Goal: Check status: Check status

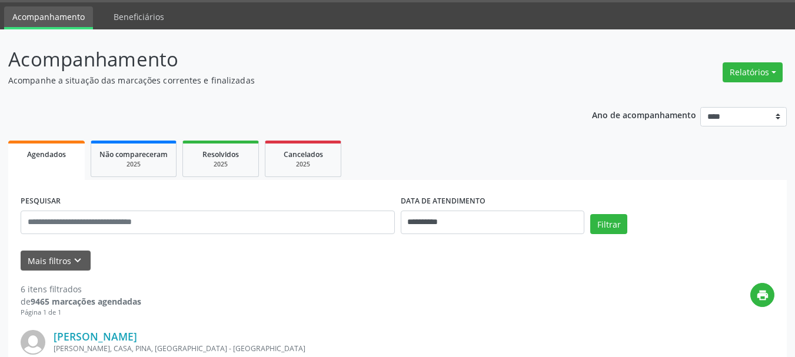
scroll to position [25, 0]
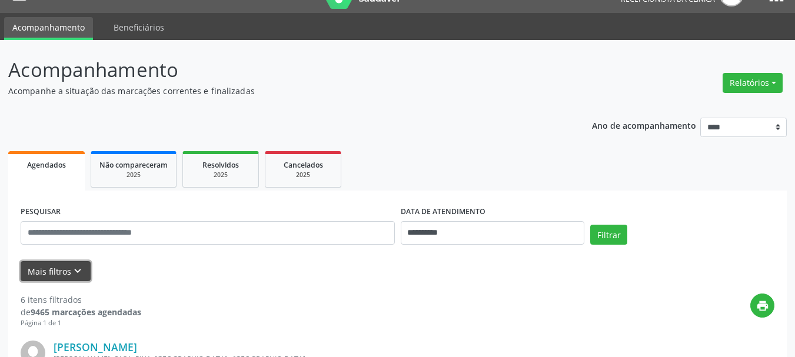
click at [52, 277] on button "Mais filtros keyboard_arrow_down" at bounding box center [56, 271] width 70 height 21
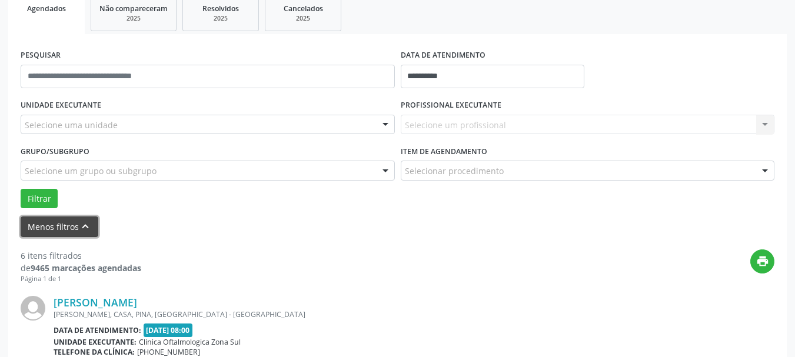
scroll to position [201, 0]
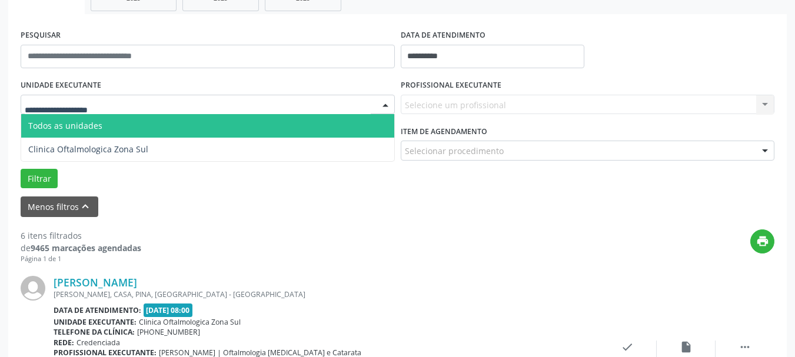
click at [155, 100] on div at bounding box center [208, 105] width 374 height 20
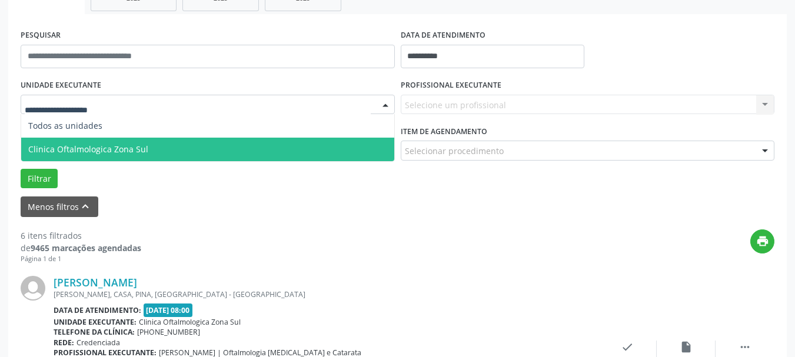
click at [152, 141] on span "Clinica Oftalmologica Zona Sul" at bounding box center [207, 150] width 373 height 24
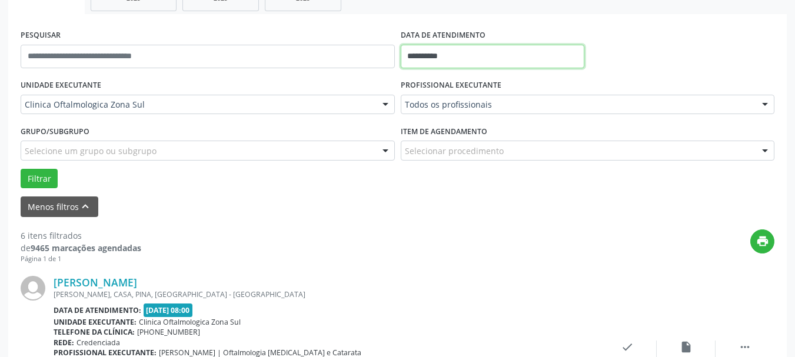
click at [460, 59] on input "**********" at bounding box center [493, 57] width 184 height 24
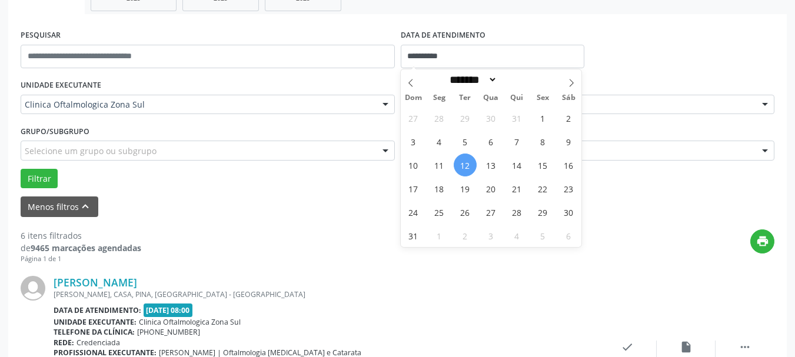
click at [461, 162] on span "12" at bounding box center [465, 165] width 23 height 23
type input "**********"
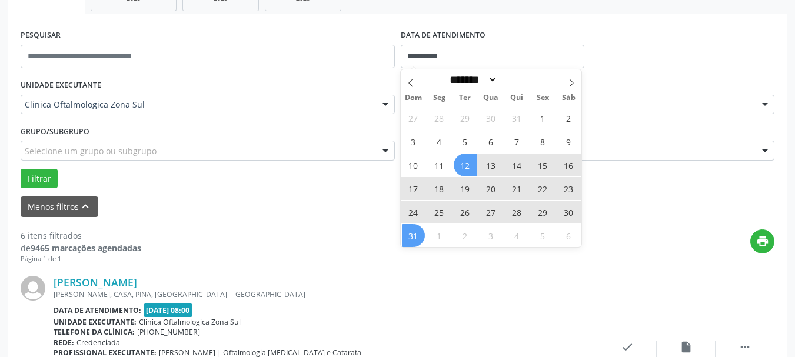
click at [410, 241] on span "31" at bounding box center [413, 235] width 23 height 23
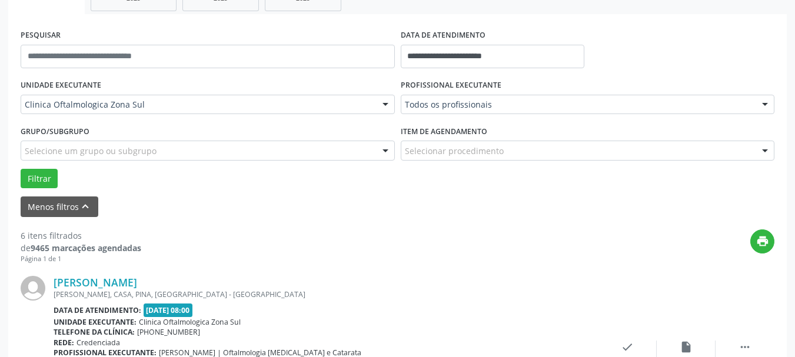
drag, startPoint x: 330, startPoint y: 248, endPoint x: 356, endPoint y: 228, distance: 33.1
click at [331, 247] on div "print" at bounding box center [457, 246] width 633 height 35
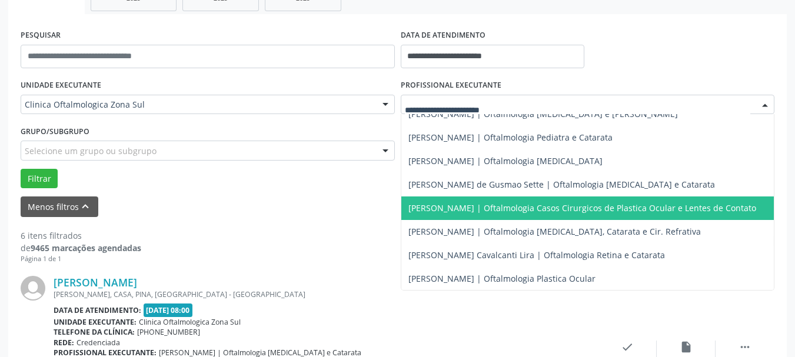
scroll to position [115, 0]
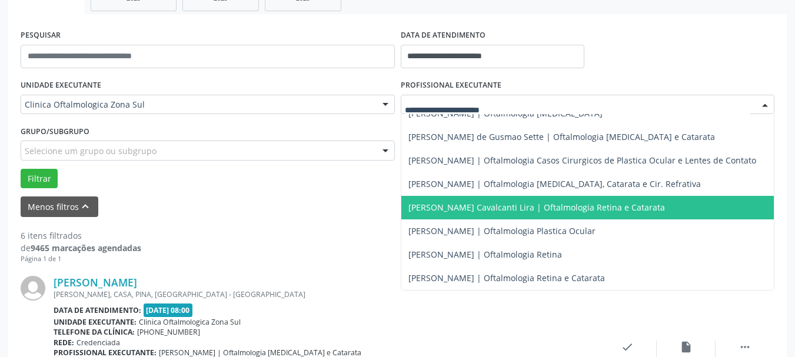
click at [448, 208] on span "[PERSON_NAME] Cavalcanti Lira | Oftalmologia Retina e Catarata" at bounding box center [587, 208] width 373 height 24
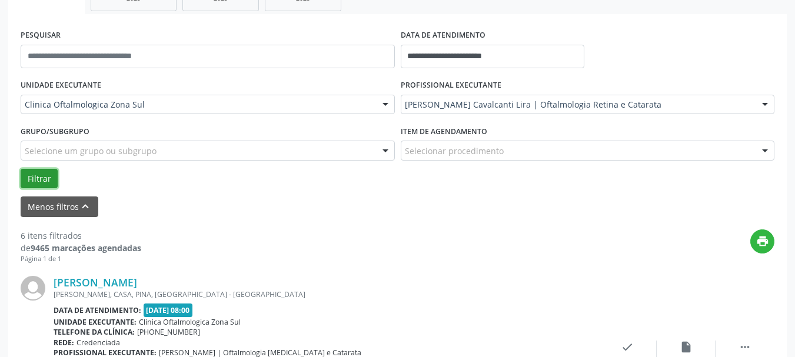
click at [42, 183] on button "Filtrar" at bounding box center [39, 179] width 37 height 20
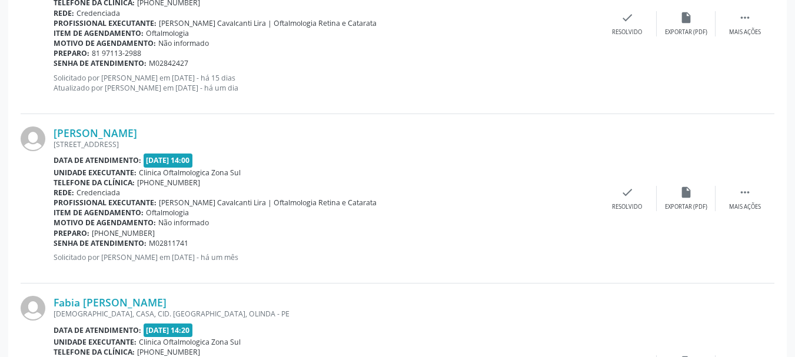
scroll to position [533, 0]
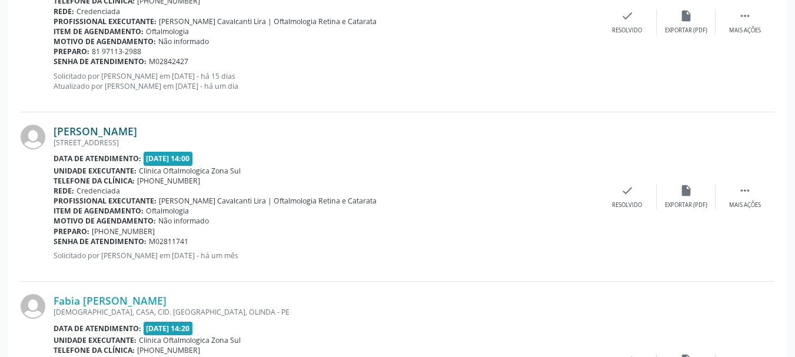
click at [137, 130] on link "[PERSON_NAME]" at bounding box center [96, 131] width 84 height 13
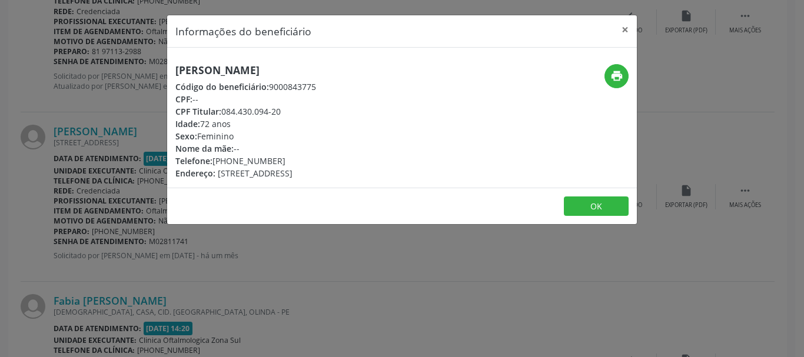
click at [311, 74] on h5 "[PERSON_NAME]" at bounding box center [245, 70] width 141 height 12
click at [616, 37] on button "×" at bounding box center [625, 29] width 24 height 29
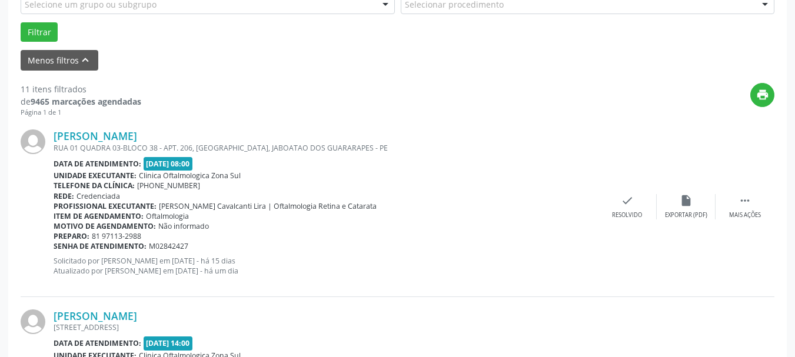
scroll to position [591, 0]
